Goal: Find specific page/section: Find specific page/section

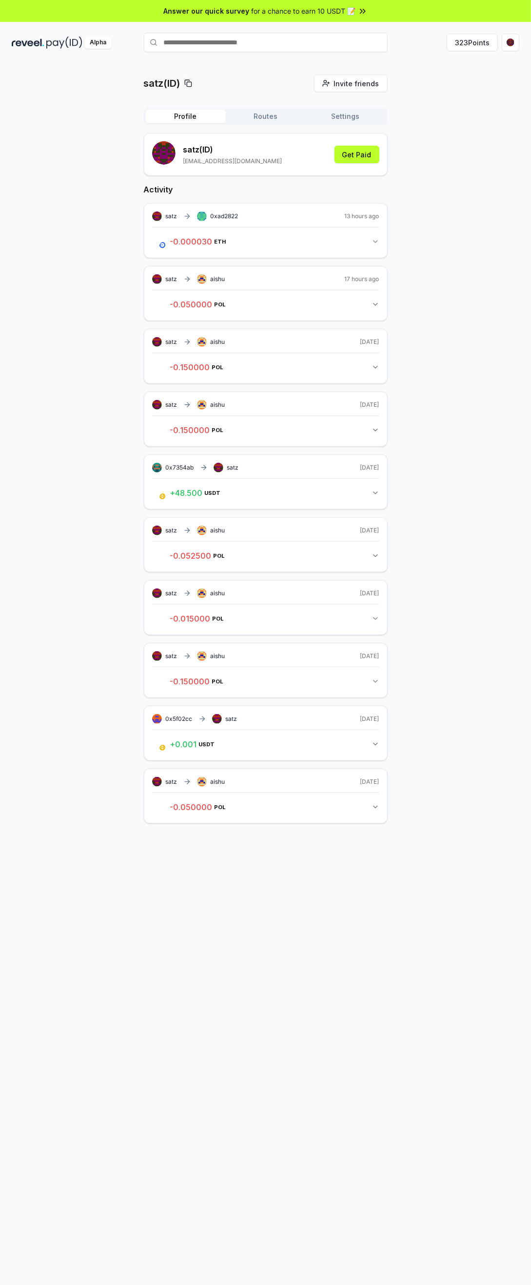
click at [241, 45] on input "text" at bounding box center [266, 42] width 244 height 19
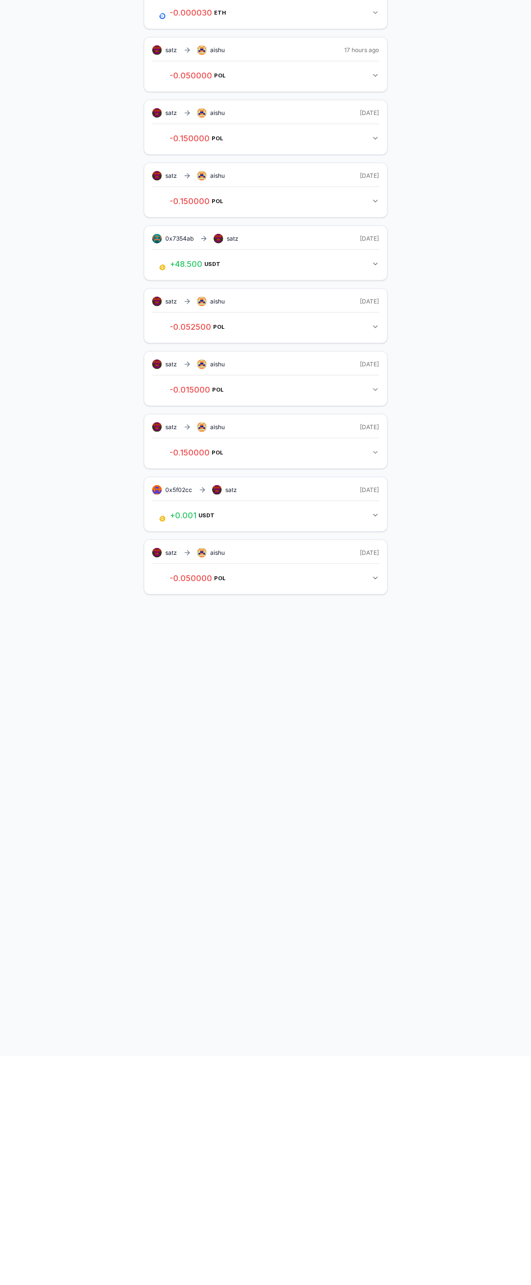
type input "*****"
